Goal: Task Accomplishment & Management: Manage account settings

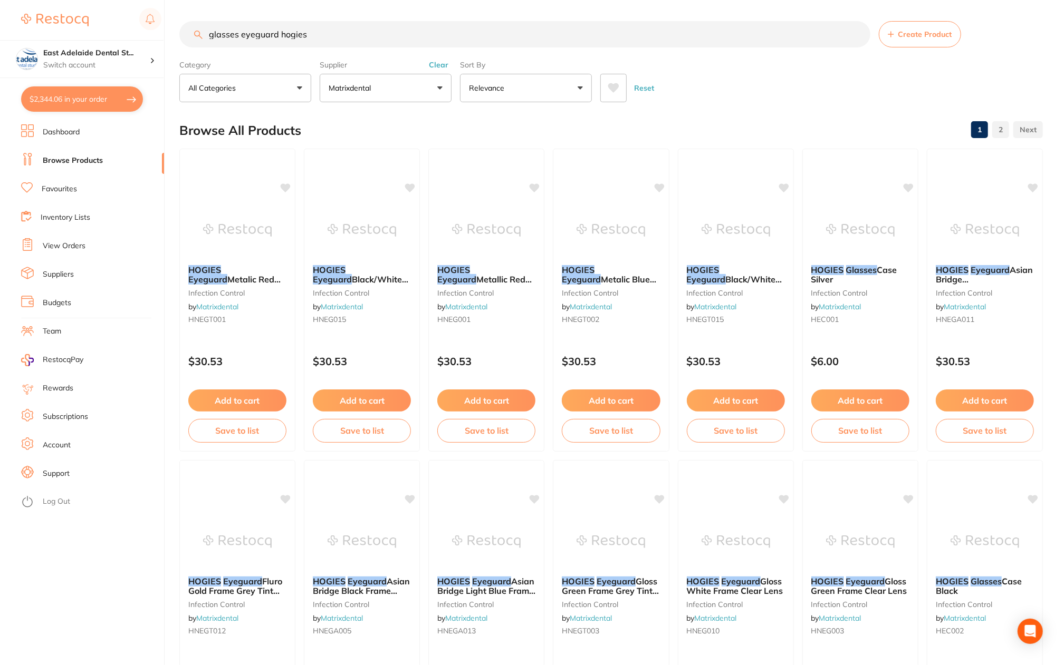
click at [67, 94] on button "$2,344.06 in your order" at bounding box center [82, 98] width 122 height 25
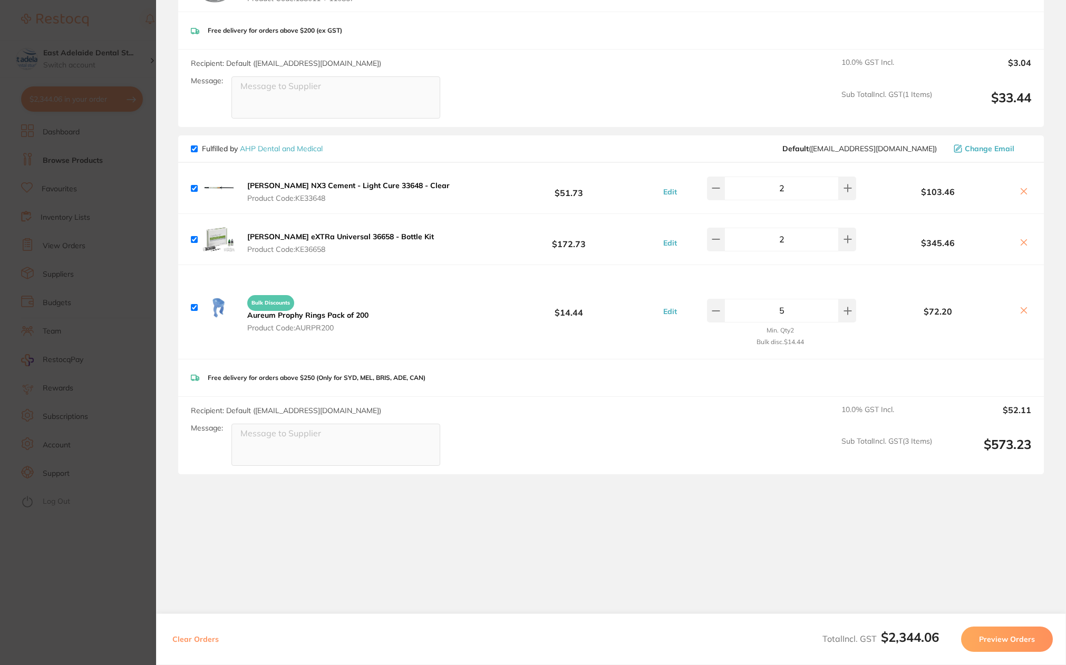
scroll to position [1459, 0]
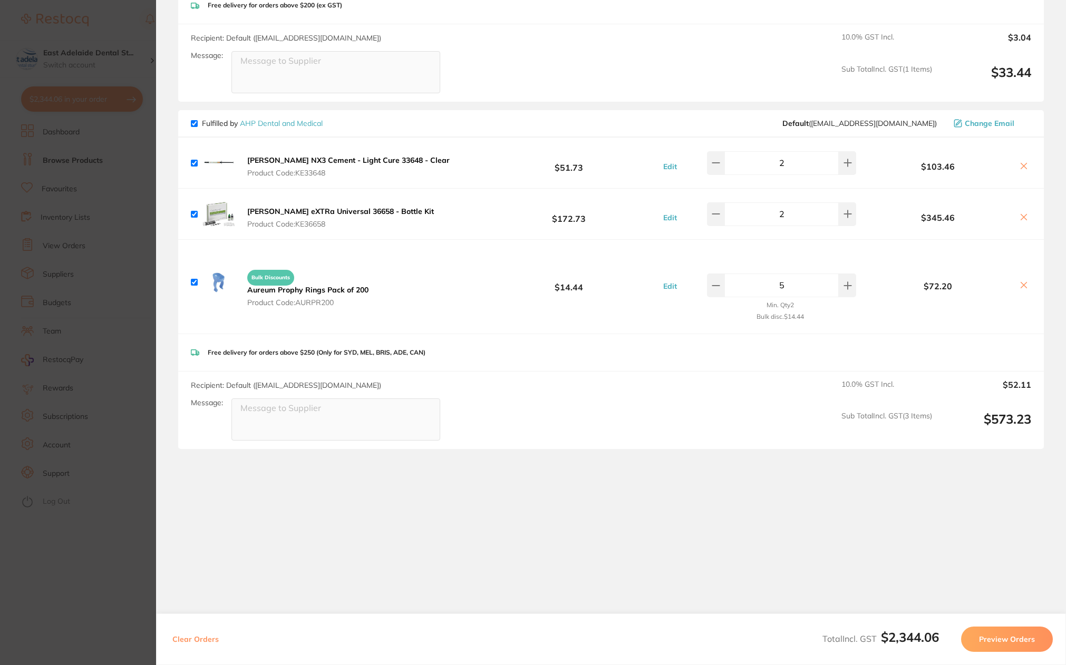
click at [82, 222] on section "Update RRP Set your pre negotiated price for this item. Item Agreed RRP (excl. …" at bounding box center [533, 332] width 1066 height 665
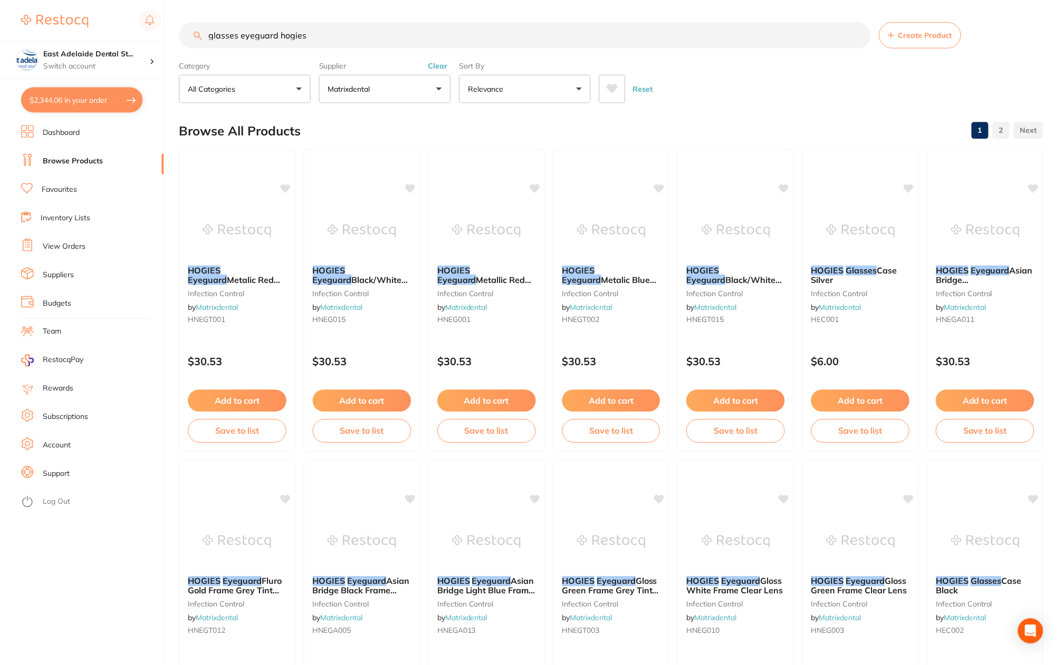
scroll to position [2, 0]
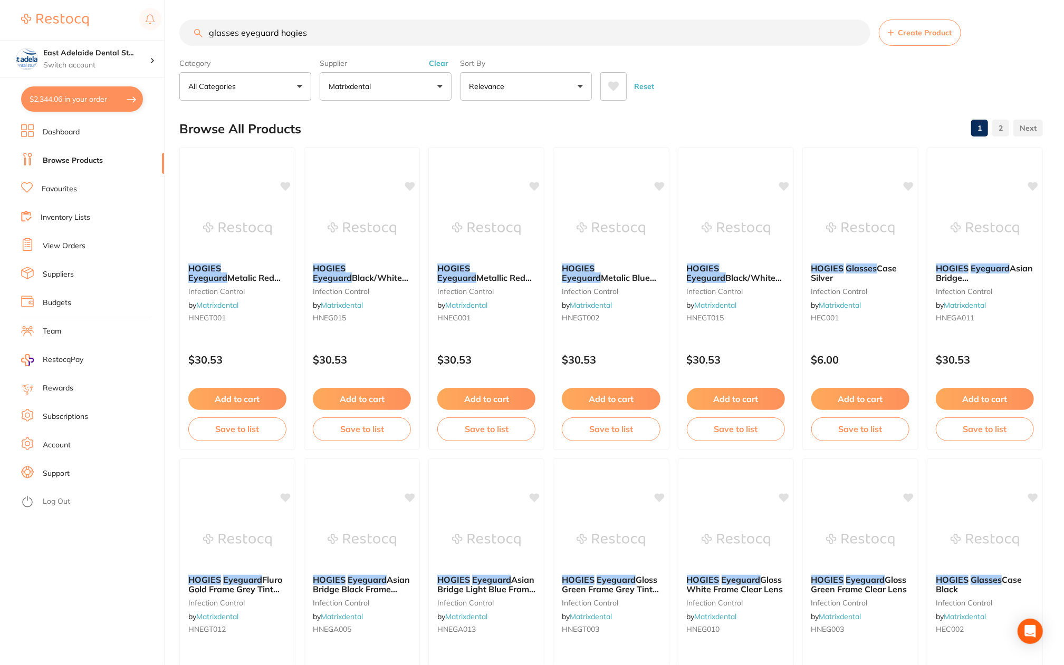
click at [67, 138] on li "Dashboard" at bounding box center [92, 132] width 143 height 16
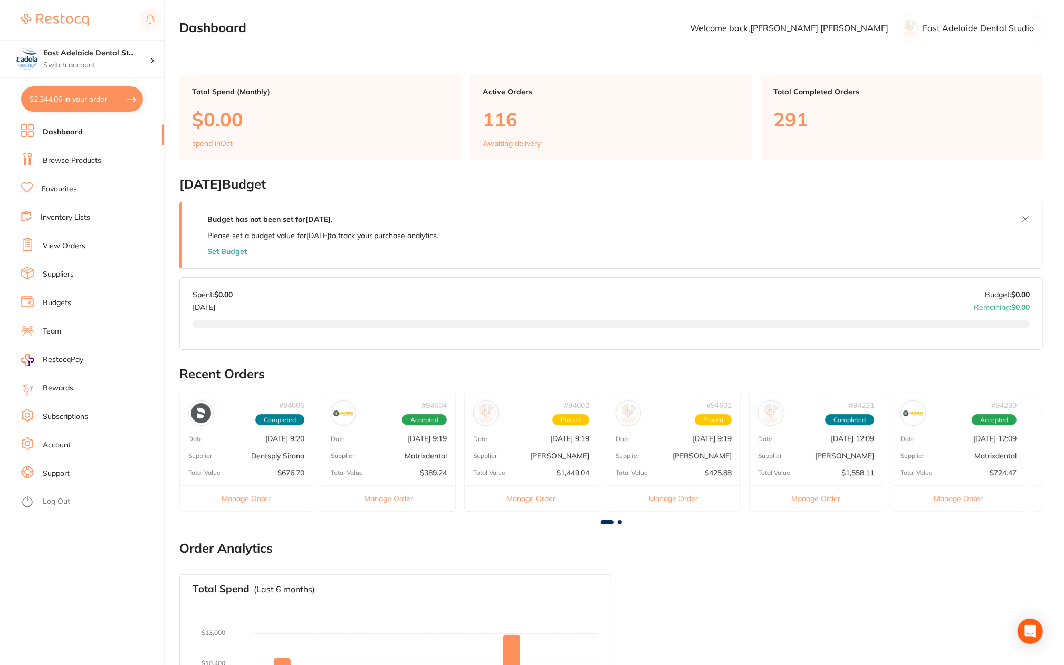
click at [79, 159] on link "Browse Products" at bounding box center [72, 161] width 59 height 11
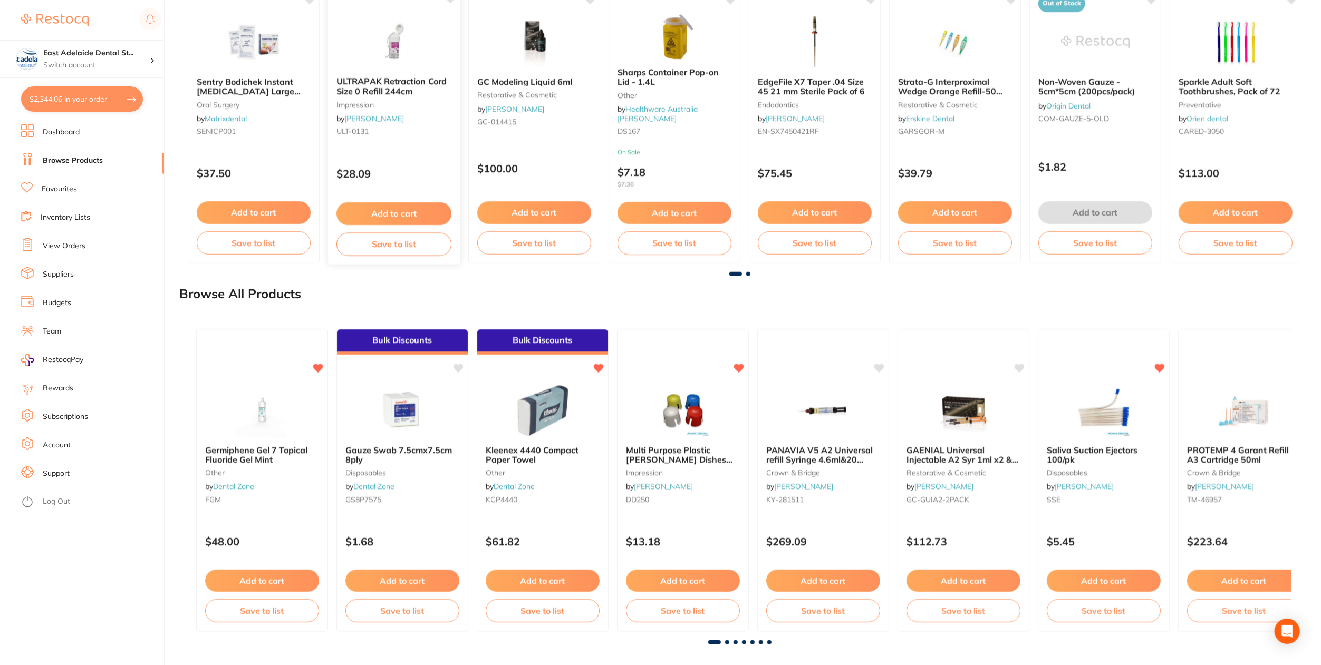
scroll to position [812, 0]
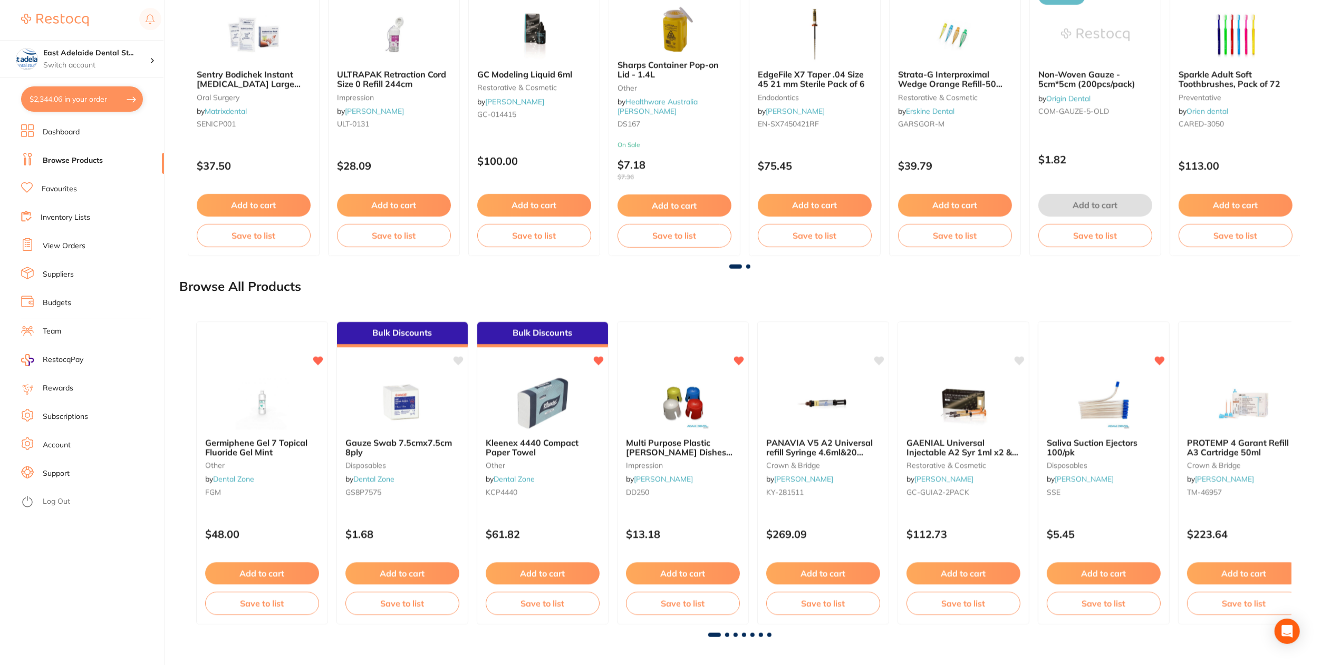
click at [88, 250] on li "View Orders" at bounding box center [92, 246] width 143 height 16
